Goal: Navigation & Orientation: Understand site structure

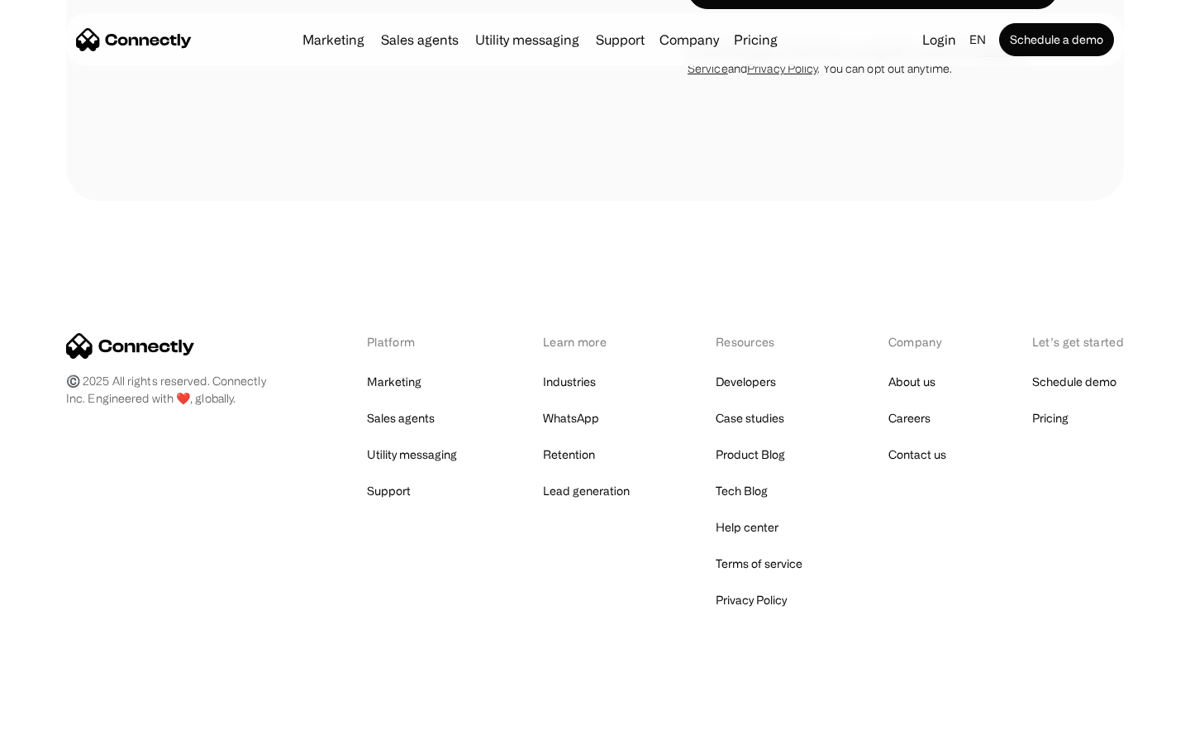
scroll to position [5881, 0]
